Goal: Check status: Check status

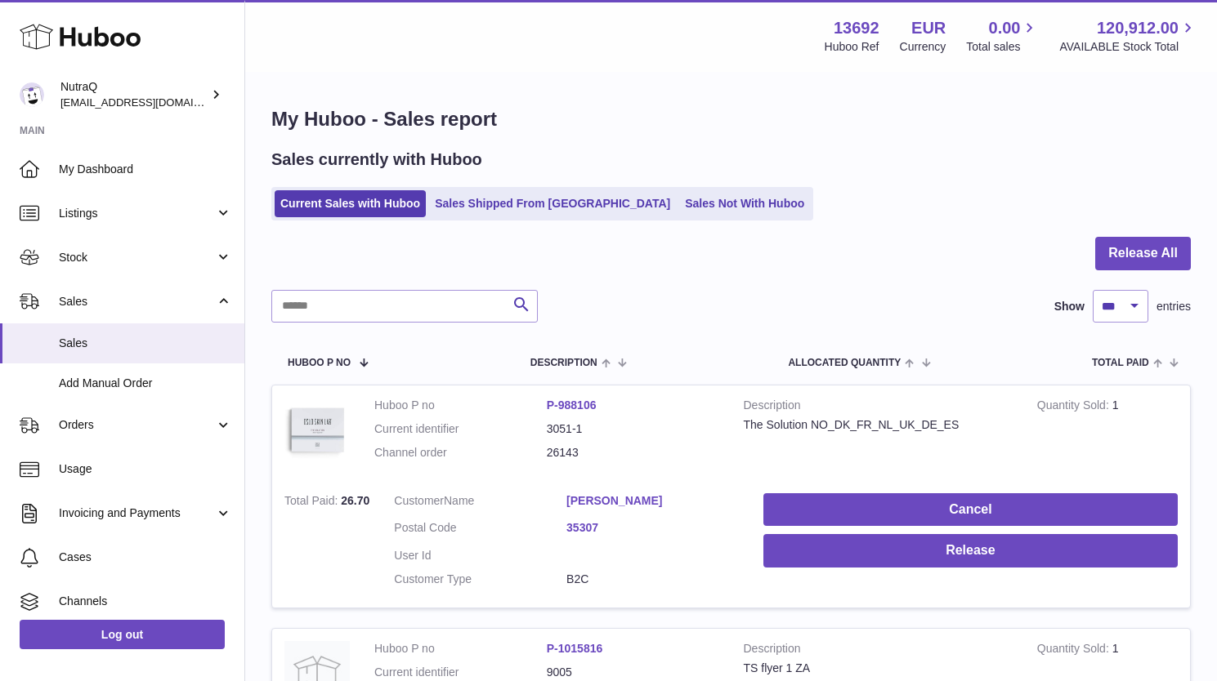
select select "***"
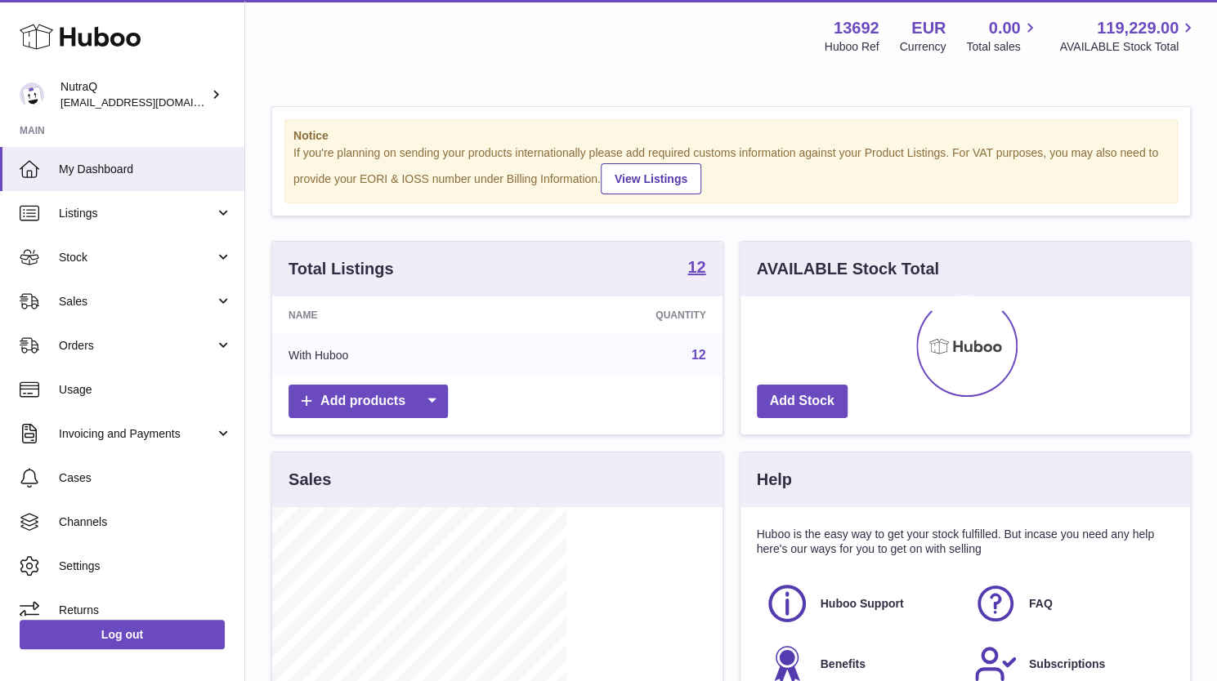
scroll to position [255, 294]
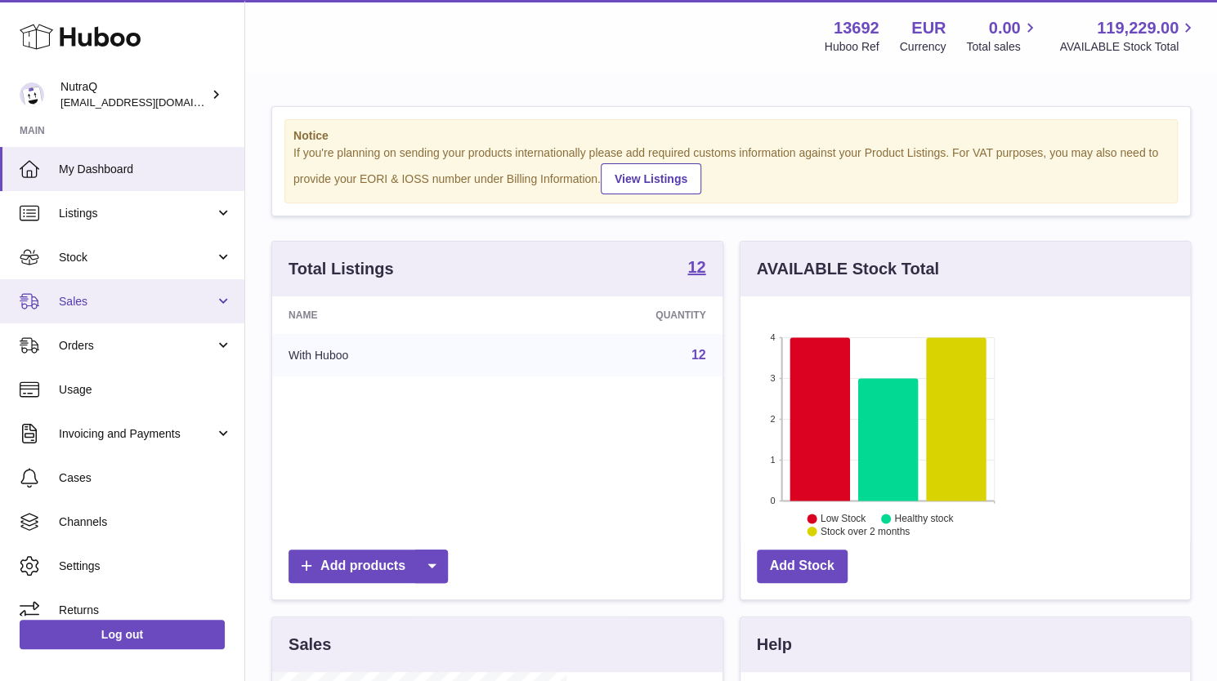
click at [172, 305] on span "Sales" at bounding box center [137, 302] width 156 height 16
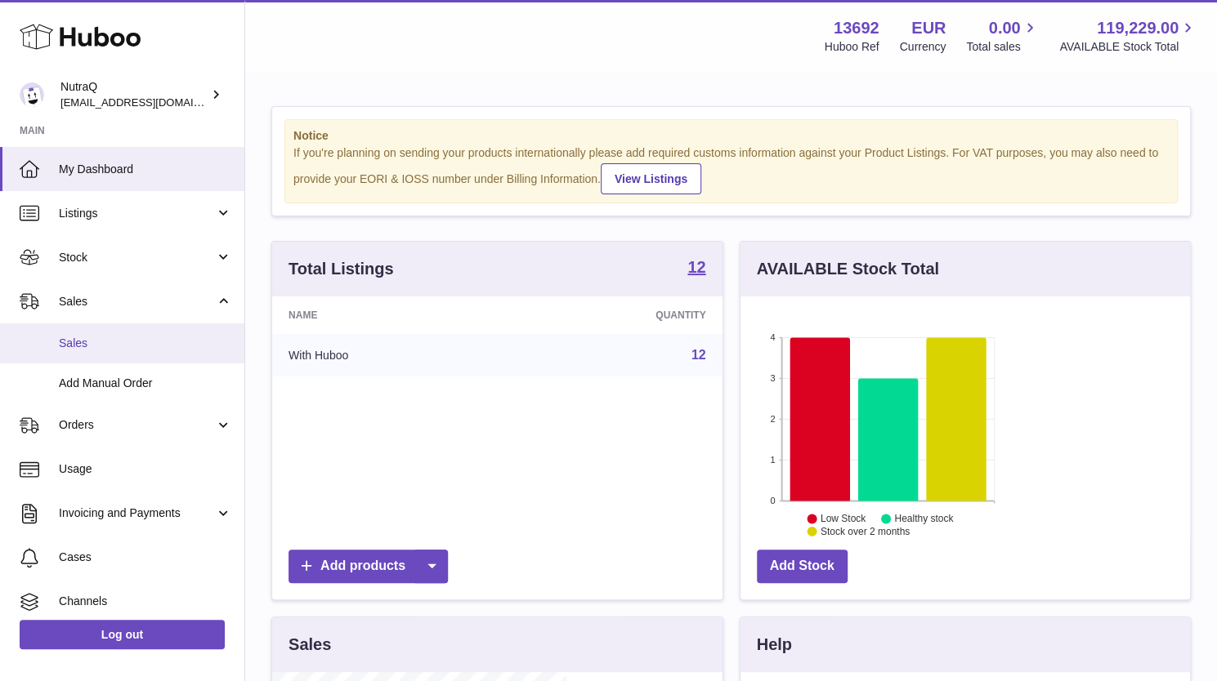
click at [141, 333] on link "Sales" at bounding box center [122, 344] width 244 height 40
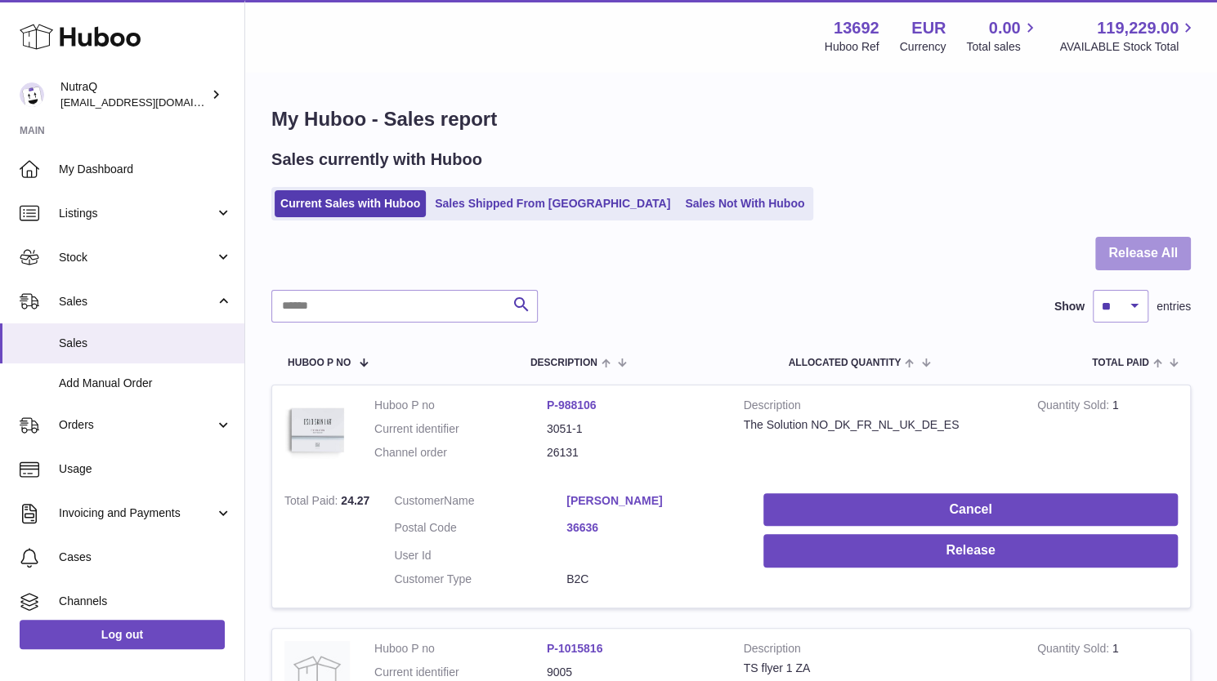
click at [1139, 247] on button "Release All" at bounding box center [1143, 253] width 96 height 33
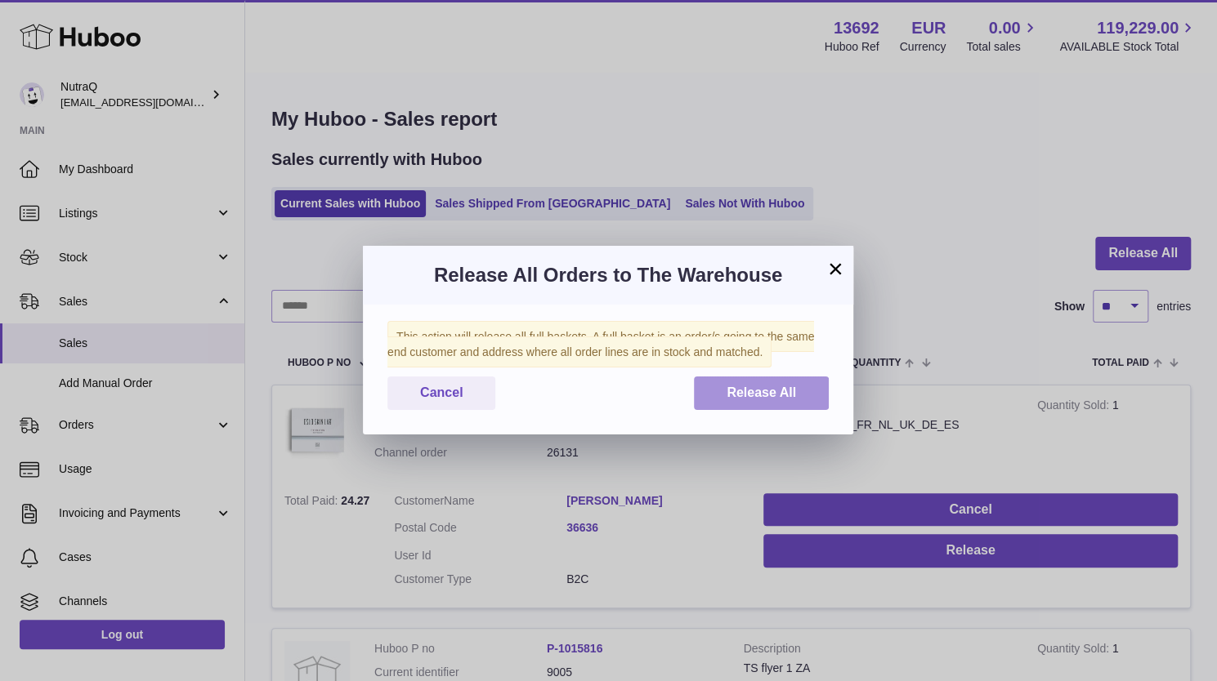
click at [766, 393] on span "Release All" at bounding box center [760, 393] width 69 height 14
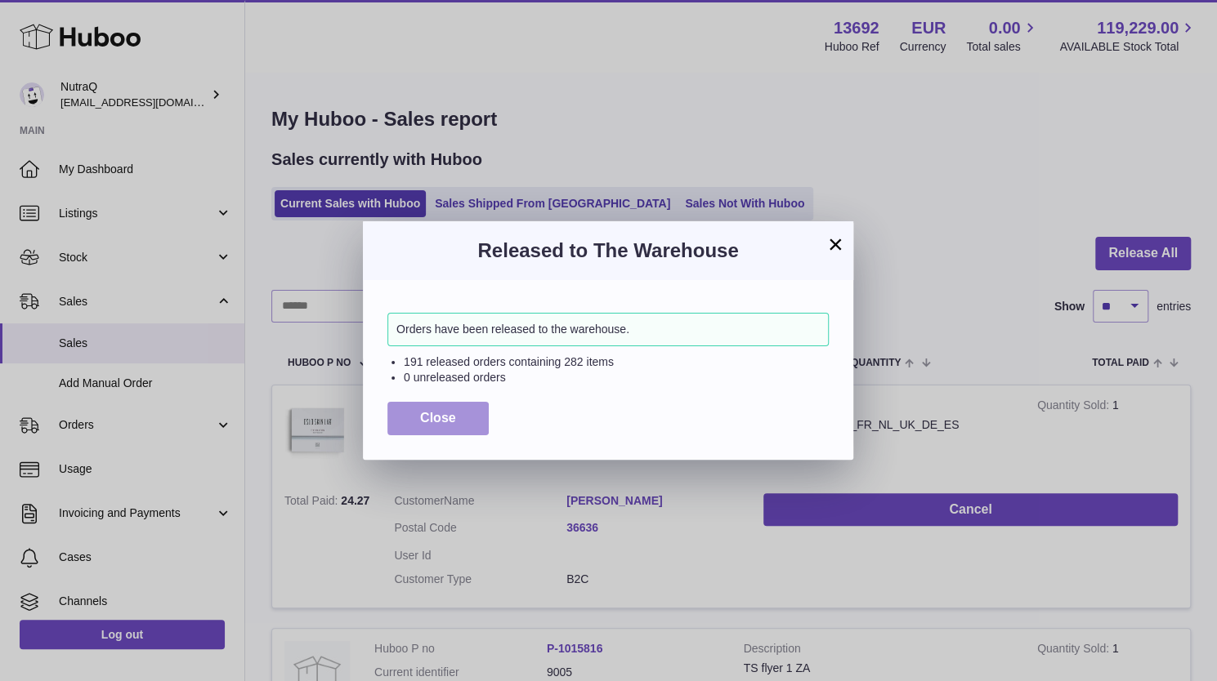
click at [431, 417] on span "Close" at bounding box center [438, 418] width 36 height 14
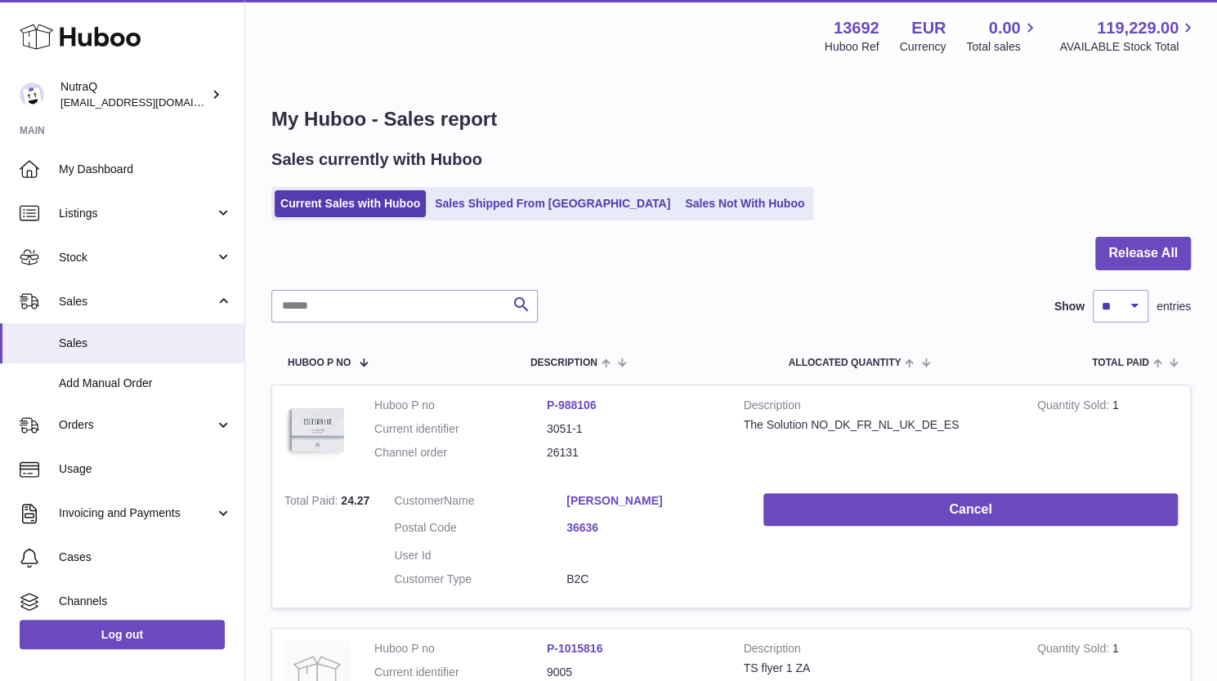
click at [119, 261] on span "Stock" at bounding box center [137, 258] width 156 height 16
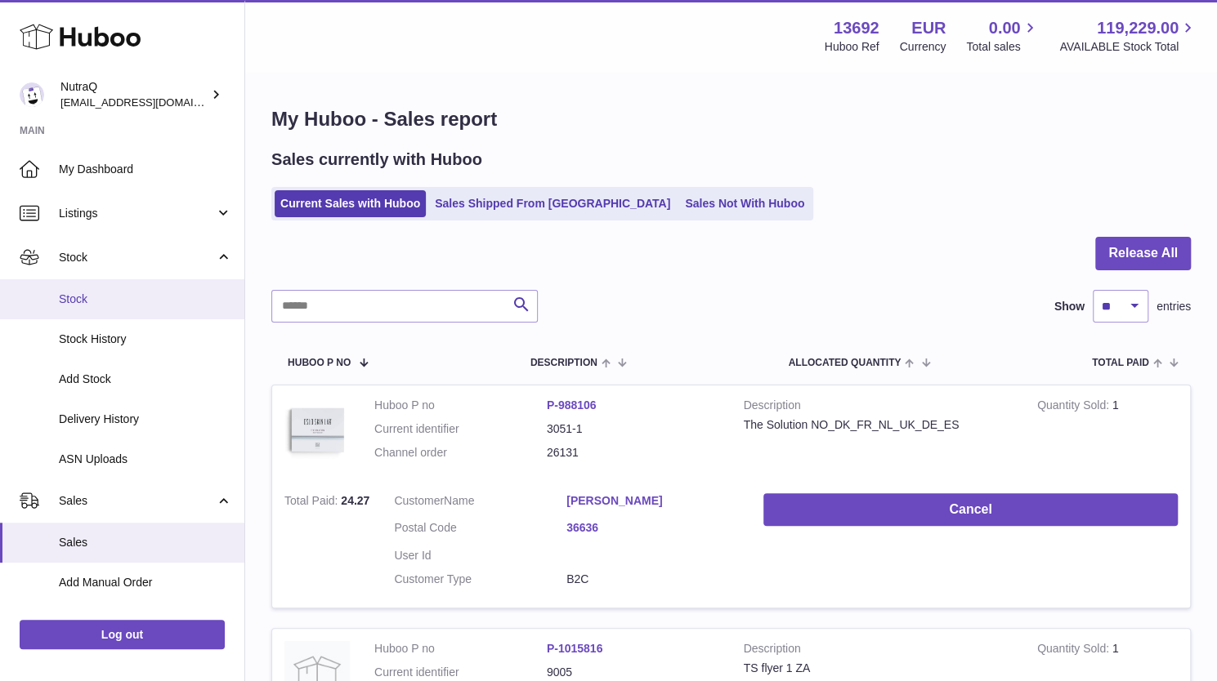
click at [98, 297] on span "Stock" at bounding box center [145, 300] width 173 height 16
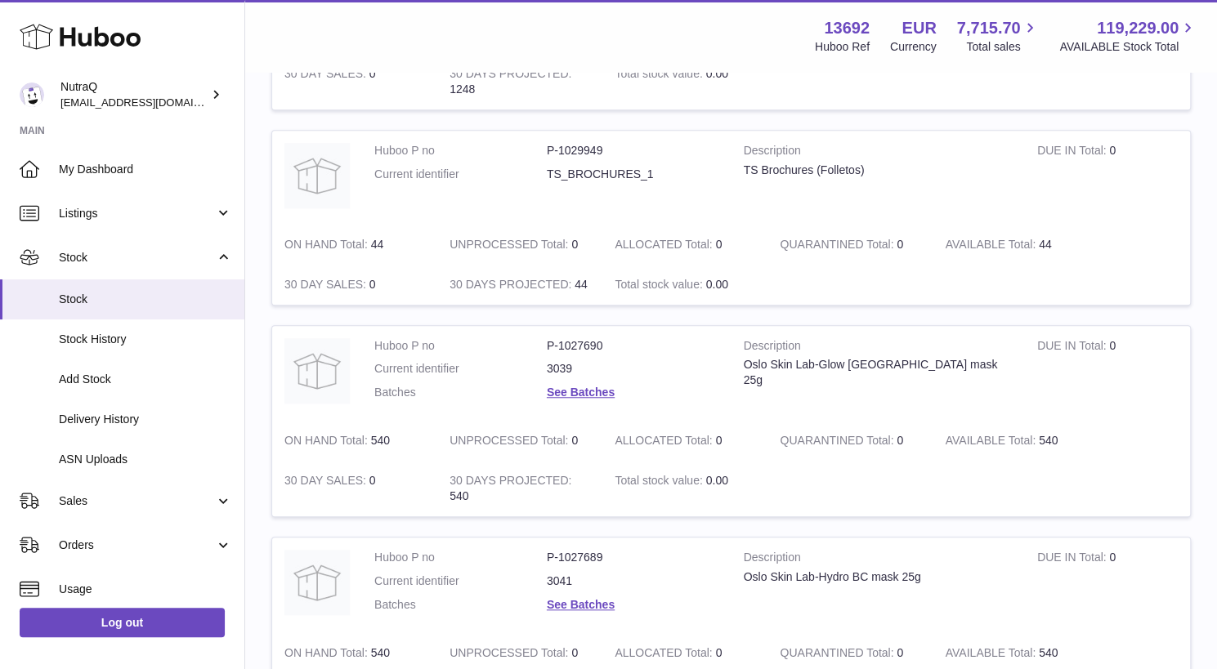
scroll to position [1094, 0]
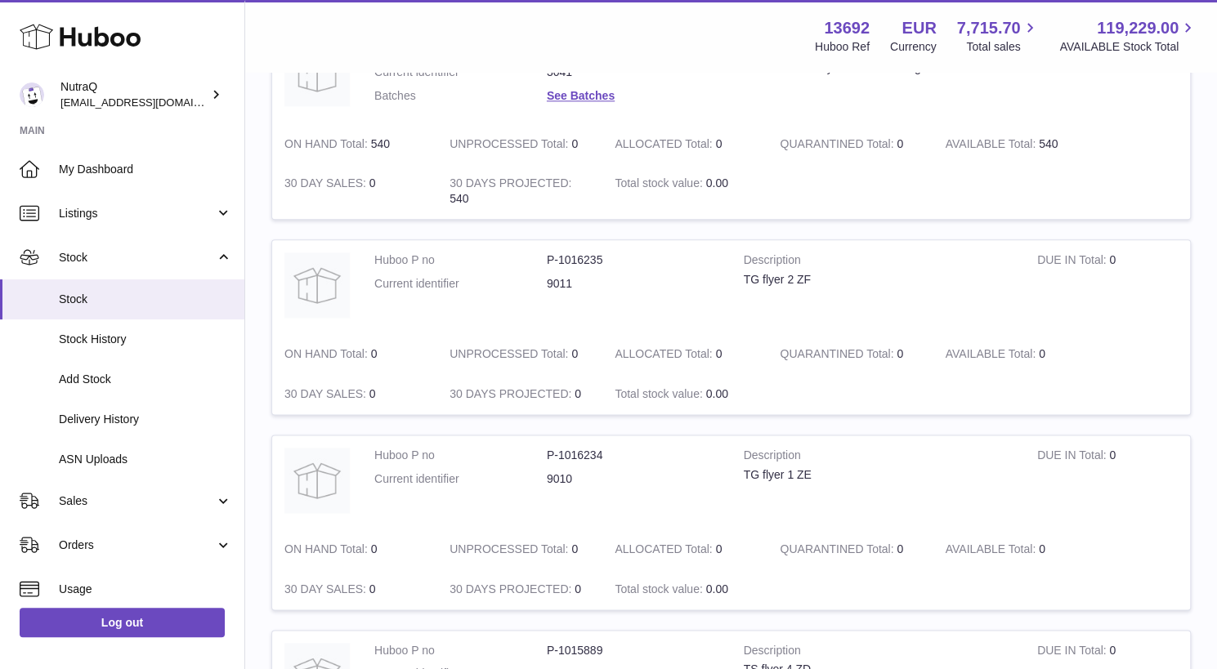
click at [1048, 551] on div "My Huboo - Inventory report Stock with Huboo Download Batch Report Download Inv…" at bounding box center [730, 157] width 971 height 2356
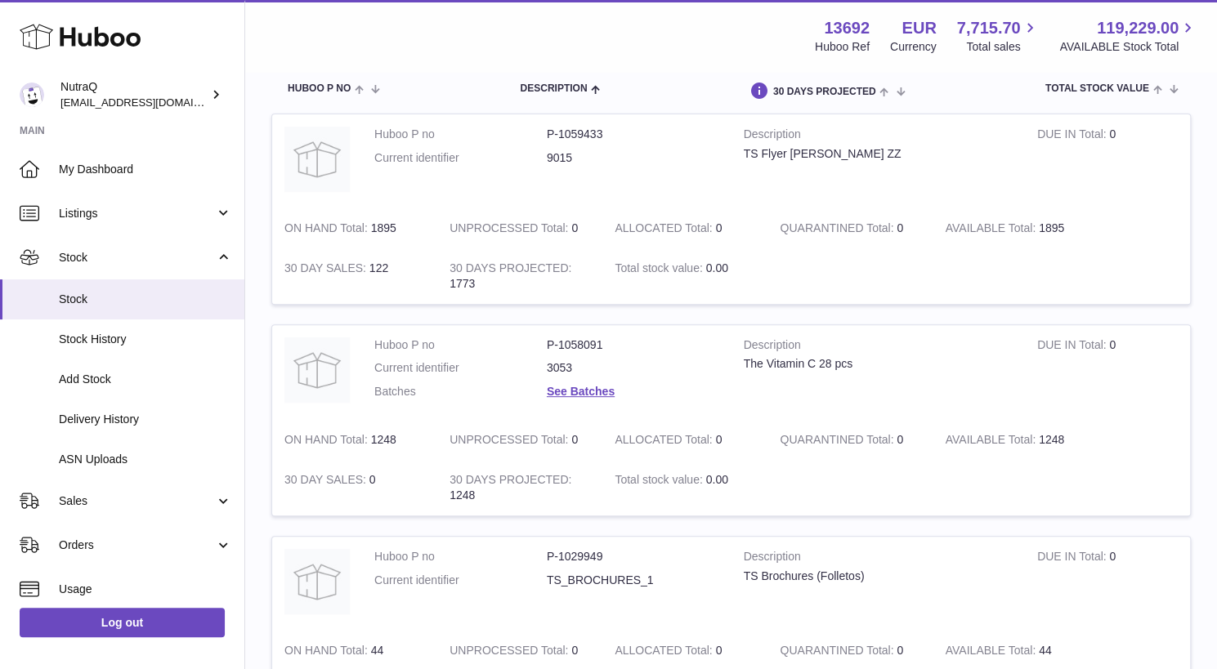
scroll to position [146, 0]
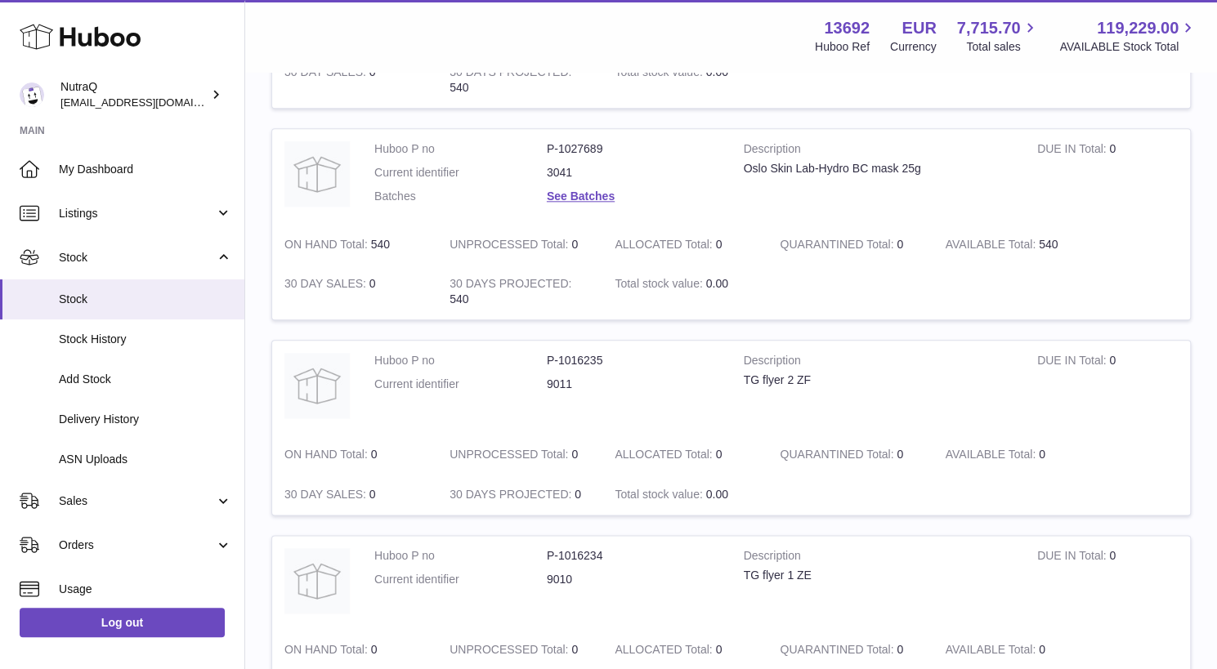
scroll to position [996, 229]
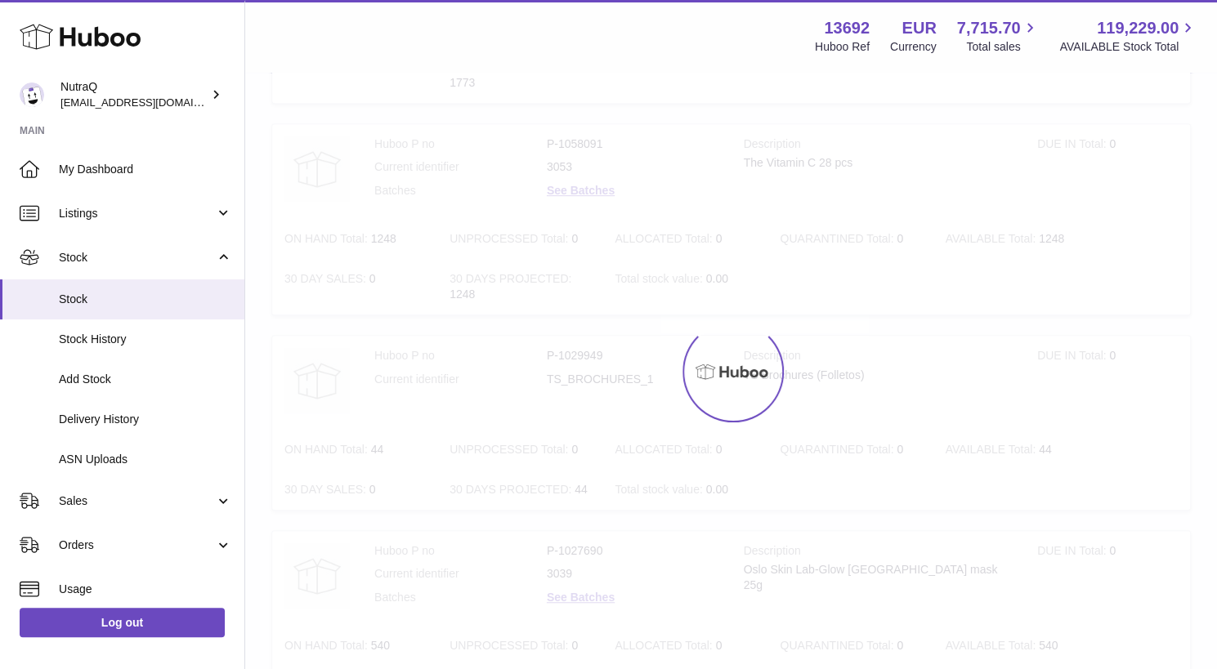
scroll to position [74, 0]
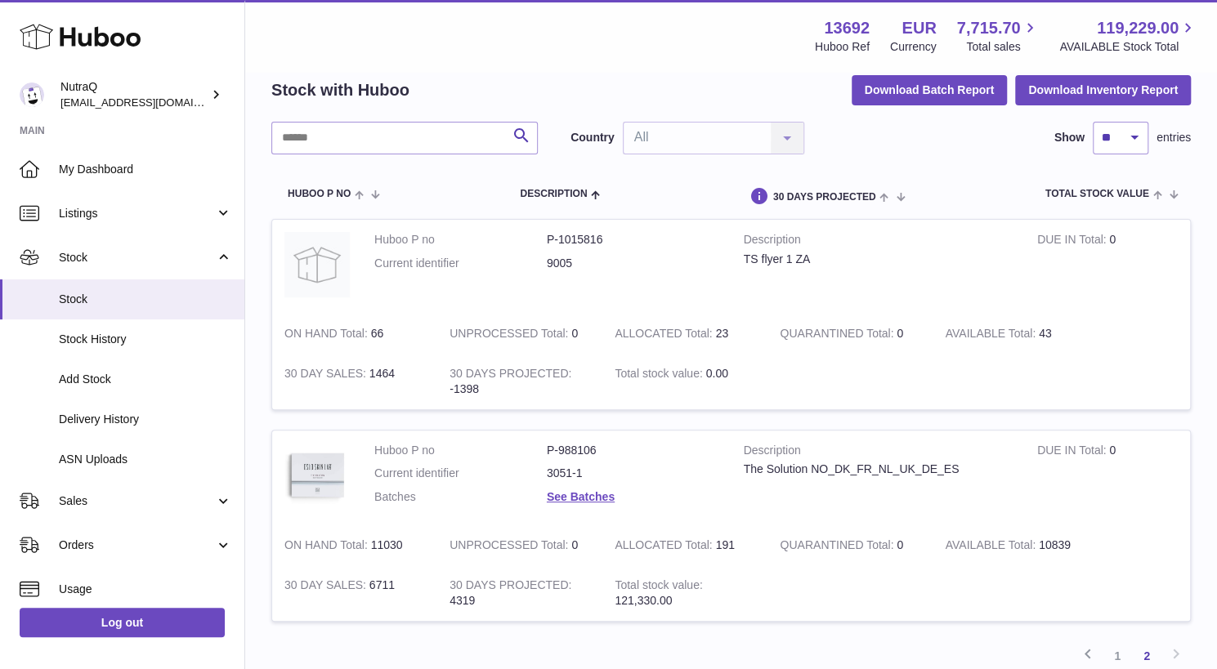
click at [602, 316] on td "UNPROCESSED Total 0" at bounding box center [519, 334] width 165 height 40
click at [515, 641] on div "Previous 1 2 Next" at bounding box center [730, 655] width 919 height 29
